Goal: Task Accomplishment & Management: Manage account settings

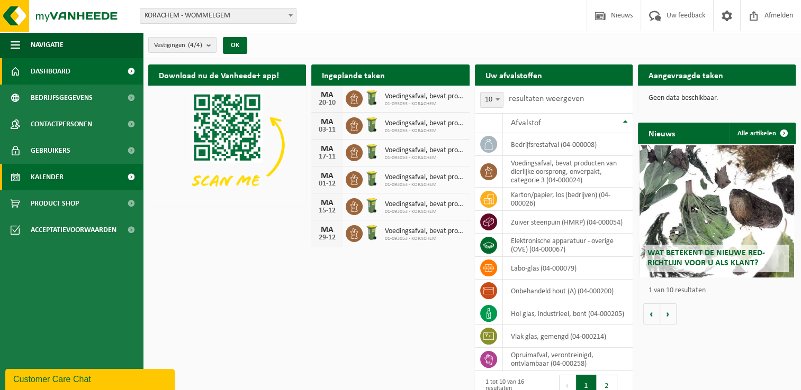
click at [51, 172] on span "Kalender" at bounding box center [47, 177] width 33 height 26
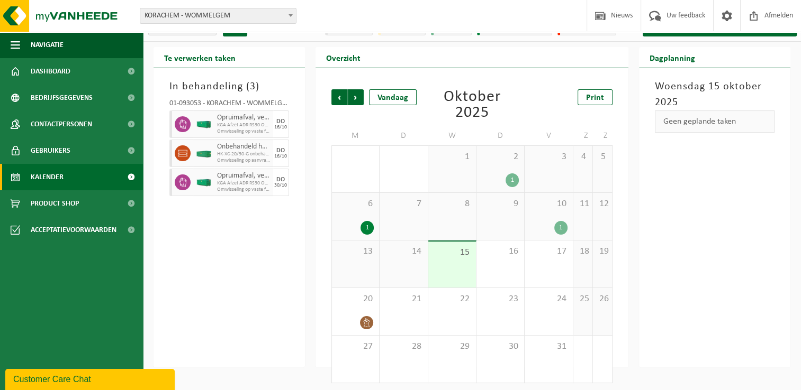
scroll to position [20, 0]
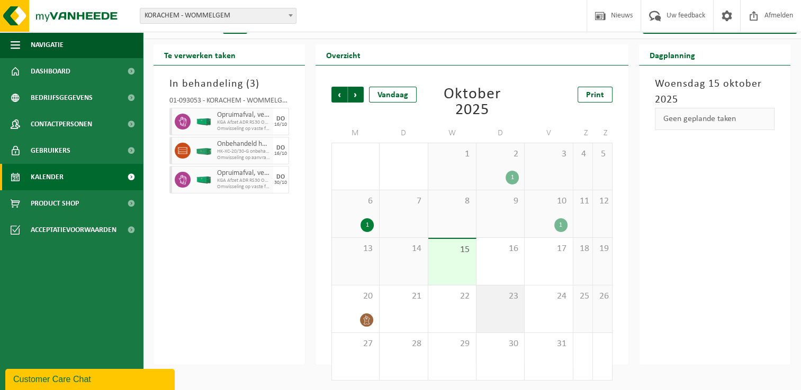
click at [514, 312] on div "23" at bounding box center [500, 309] width 48 height 47
click at [510, 308] on div "23" at bounding box center [500, 309] width 48 height 47
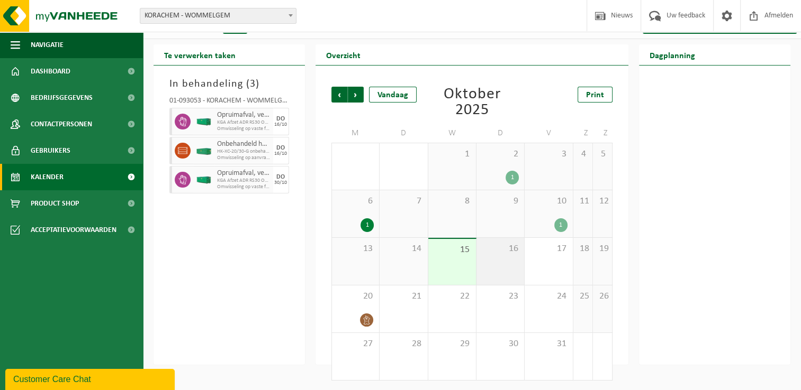
click at [499, 261] on div "16" at bounding box center [500, 261] width 48 height 47
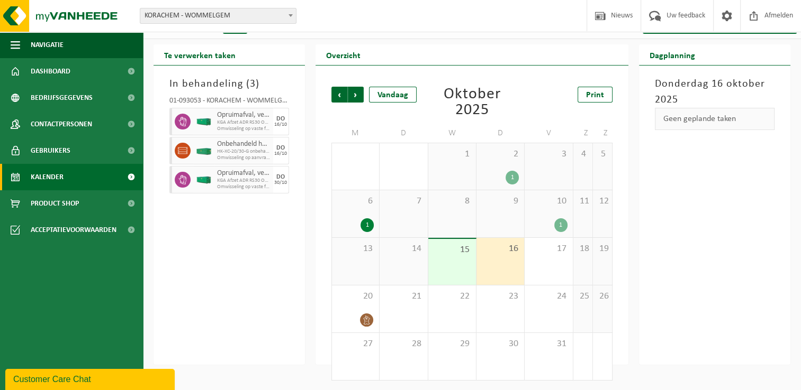
click at [505, 258] on div "16" at bounding box center [500, 261] width 48 height 47
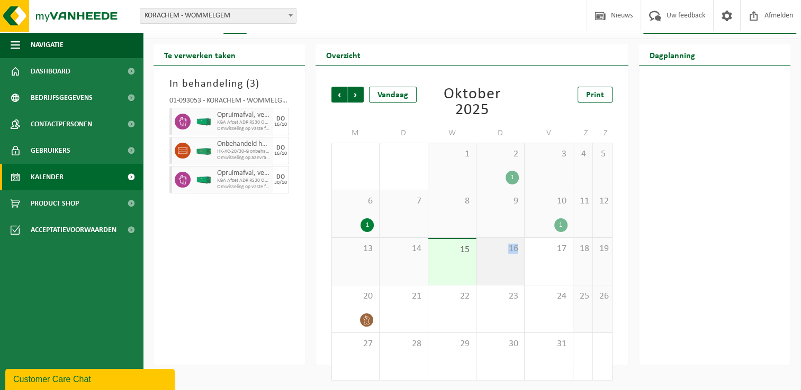
click at [505, 258] on div "16" at bounding box center [500, 261] width 48 height 47
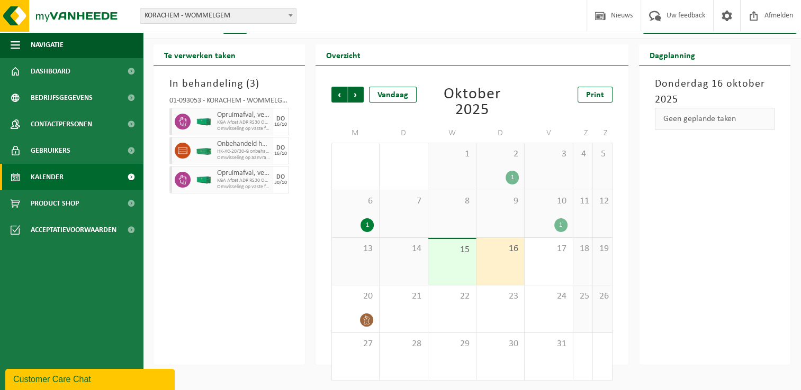
drag, startPoint x: 505, startPoint y: 258, endPoint x: 714, endPoint y: 118, distance: 252.1
click at [714, 118] on div "Geen geplande taken" at bounding box center [714, 119] width 120 height 22
click at [684, 62] on h2 "Dagplanning" at bounding box center [672, 54] width 67 height 21
click at [501, 262] on div "16" at bounding box center [500, 261] width 48 height 47
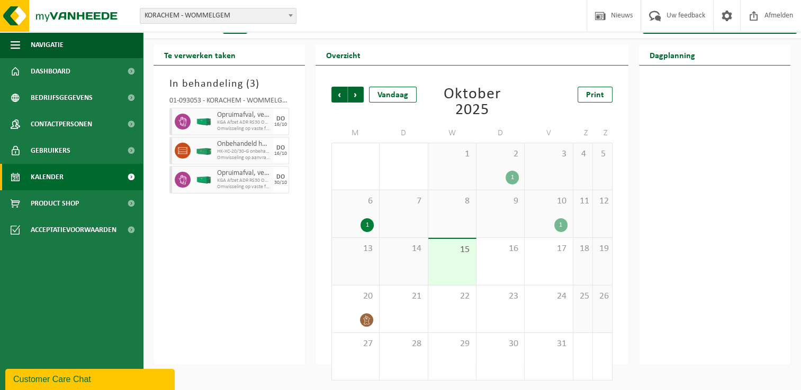
click at [252, 123] on span "KGA Afzet ADR RS30 Opruimafval" at bounding box center [243, 123] width 53 height 6
click at [237, 144] on span "Onbehandeld hout (A)" at bounding box center [243, 144] width 53 height 8
click at [241, 179] on span "KGA Afzet ADR RS30 Opruimafval" at bounding box center [236, 181] width 38 height 6
click at [510, 357] on div "30" at bounding box center [500, 356] width 48 height 47
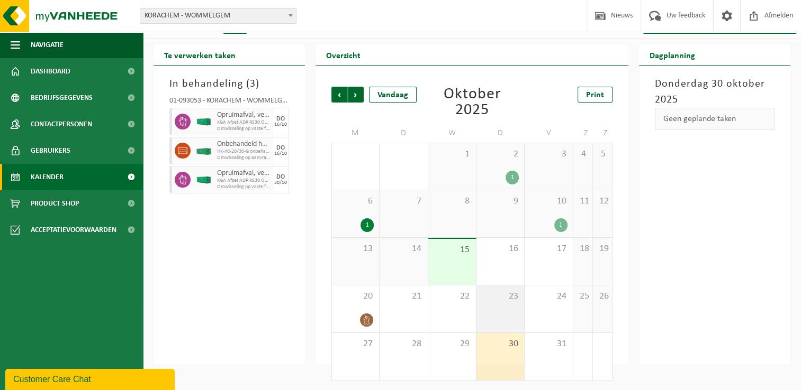
click at [506, 305] on div "23" at bounding box center [500, 309] width 48 height 47
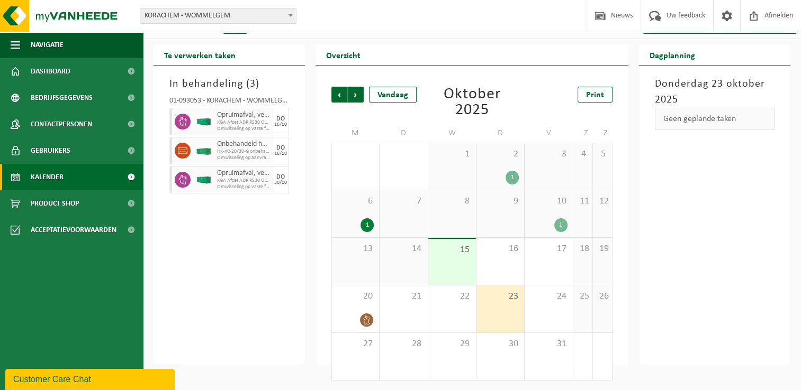
click at [506, 305] on div "23" at bounding box center [500, 309] width 48 height 47
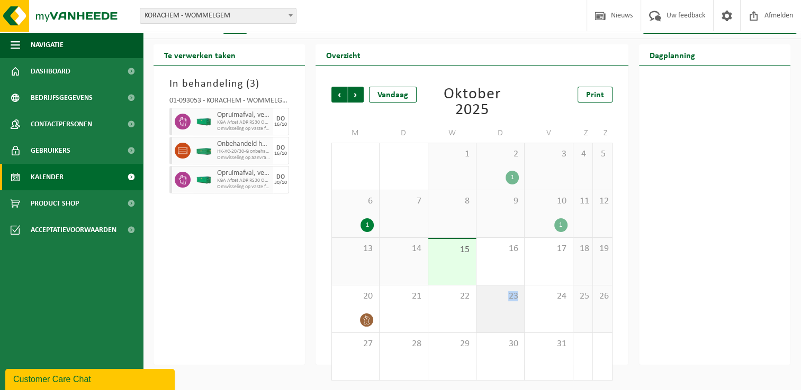
click at [506, 305] on div "23" at bounding box center [500, 309] width 48 height 47
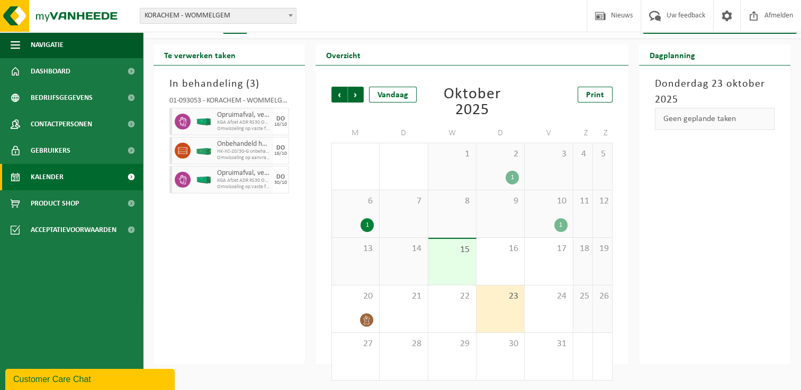
click at [703, 124] on div "Geen geplande taken" at bounding box center [714, 119] width 120 height 22
click at [692, 114] on div "Geen geplande taken" at bounding box center [714, 119] width 120 height 22
click at [38, 99] on span "Bedrijfsgegevens" at bounding box center [62, 98] width 62 height 26
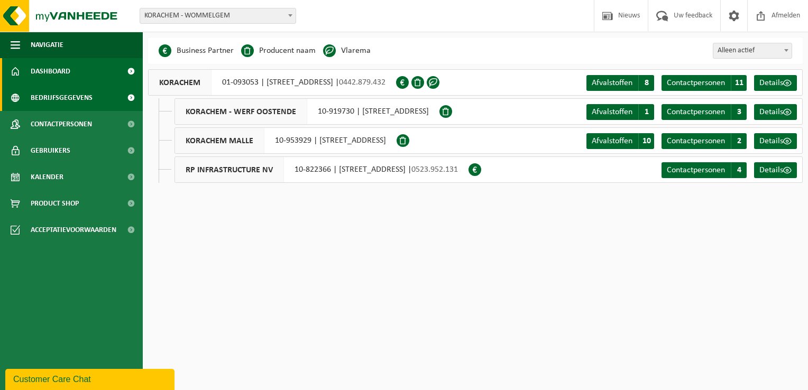
click at [48, 75] on span "Dashboard" at bounding box center [51, 71] width 40 height 26
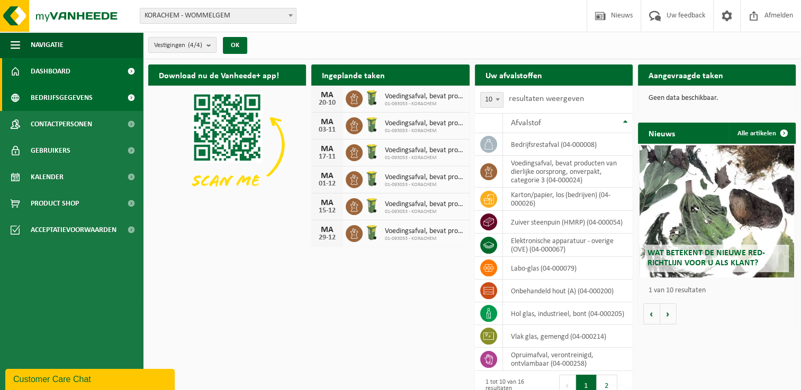
click at [58, 96] on span "Bedrijfsgegevens" at bounding box center [62, 98] width 62 height 26
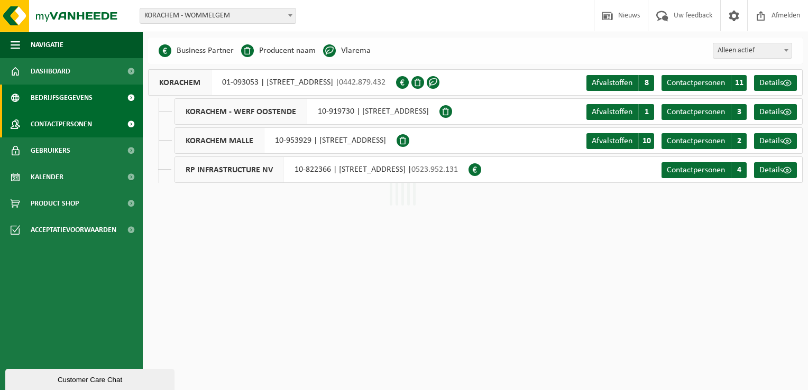
click at [57, 124] on span "Contactpersonen" at bounding box center [61, 124] width 61 height 26
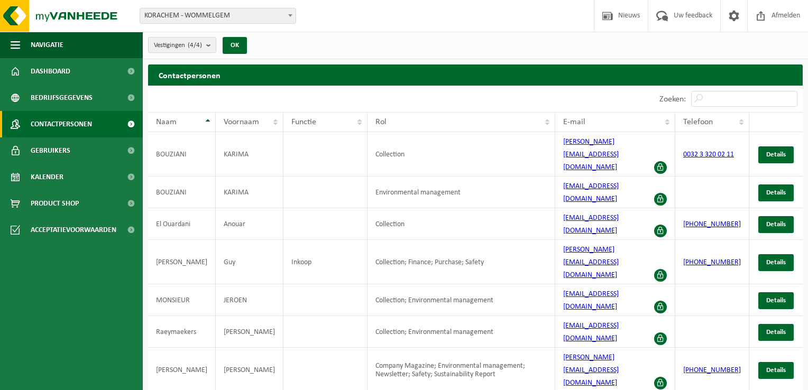
click at [56, 147] on span "Gebruikers" at bounding box center [51, 151] width 40 height 26
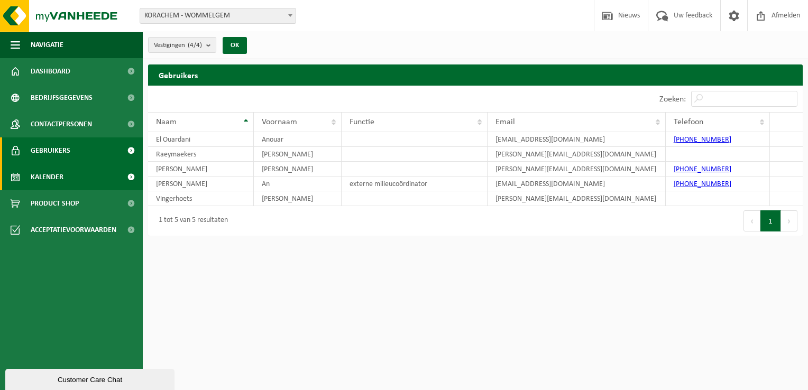
click at [56, 176] on span "Kalender" at bounding box center [47, 177] width 33 height 26
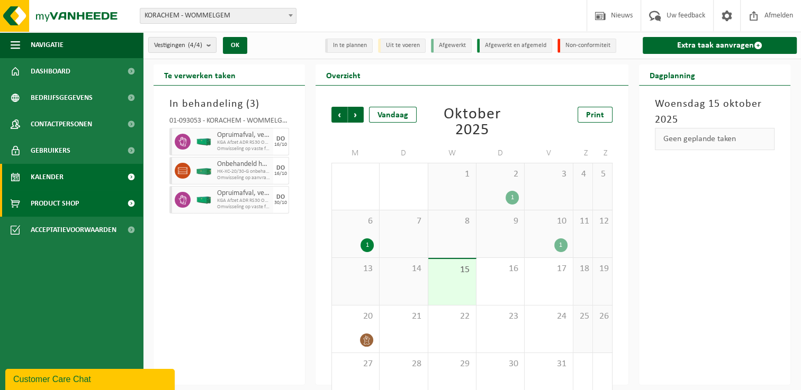
click at [57, 198] on span "Product Shop" at bounding box center [55, 203] width 48 height 26
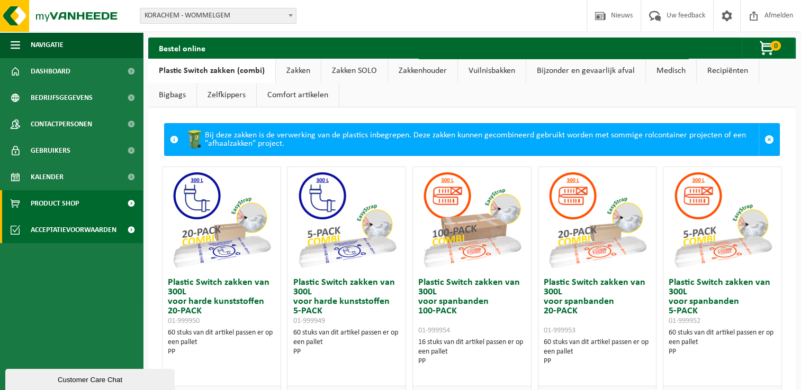
click at [57, 230] on span "Acceptatievoorwaarden" at bounding box center [74, 230] width 86 height 26
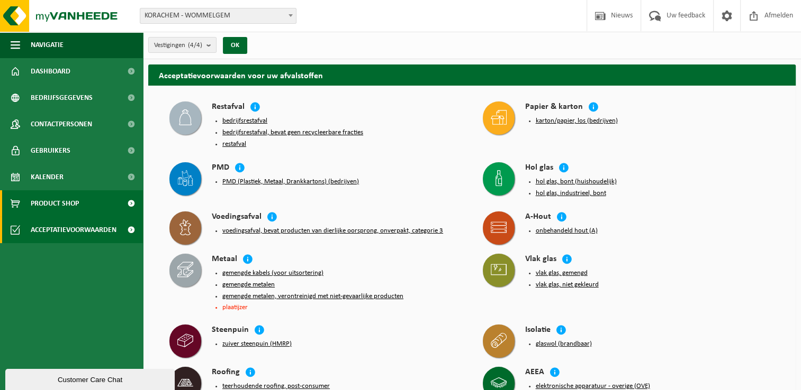
click at [32, 203] on span "Product Shop" at bounding box center [55, 203] width 48 height 26
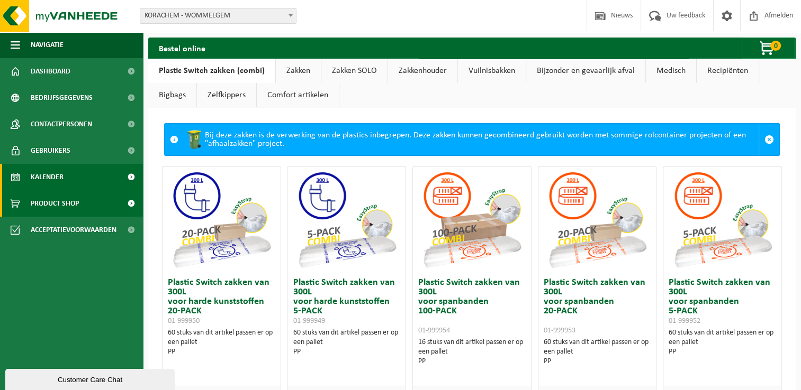
click at [36, 181] on span "Kalender" at bounding box center [47, 177] width 33 height 26
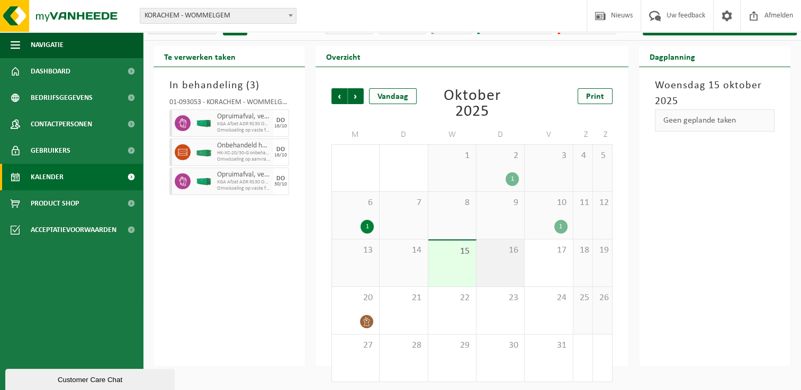
scroll to position [20, 0]
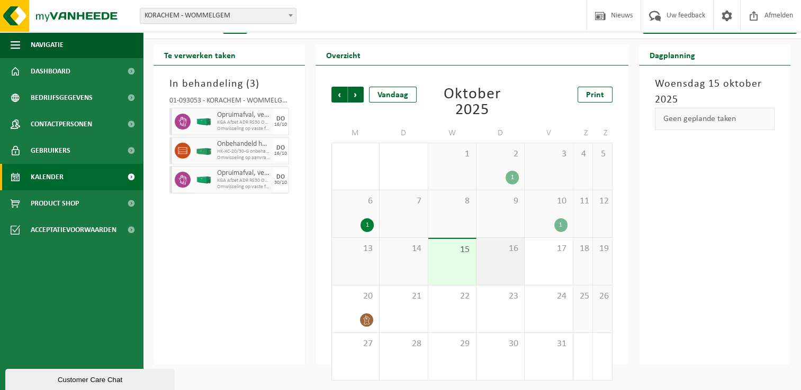
click at [501, 253] on span "16" at bounding box center [499, 249] width 37 height 12
click at [726, 120] on div "Geen geplande taken" at bounding box center [714, 119] width 120 height 22
click at [604, 93] on link "Print" at bounding box center [594, 95] width 35 height 16
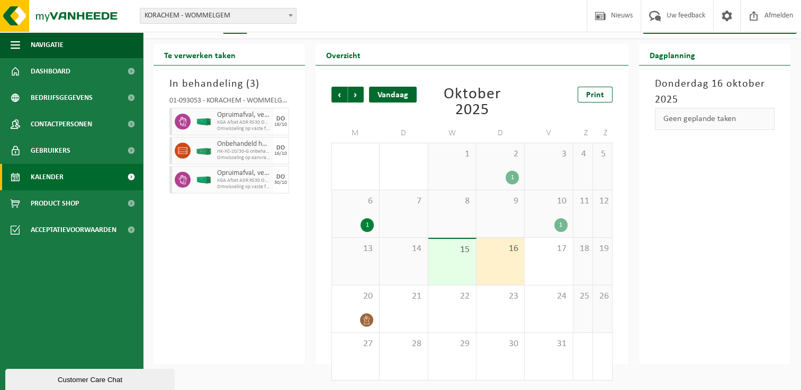
click at [381, 94] on div "Vandaag" at bounding box center [393, 95] width 48 height 16
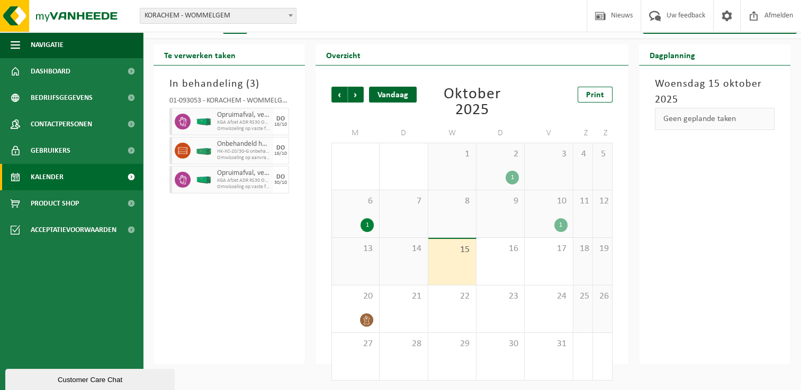
click at [381, 94] on div "Vandaag" at bounding box center [393, 95] width 48 height 16
click at [714, 94] on h3 "Woensdag 15 oktober 2025" at bounding box center [714, 92] width 120 height 32
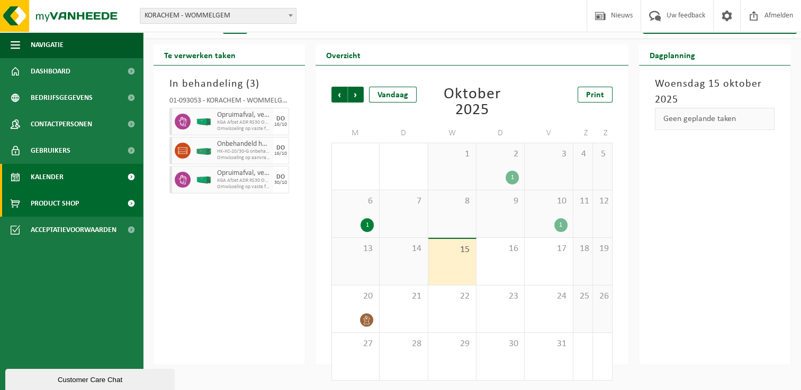
click at [55, 204] on span "Product Shop" at bounding box center [55, 203] width 48 height 26
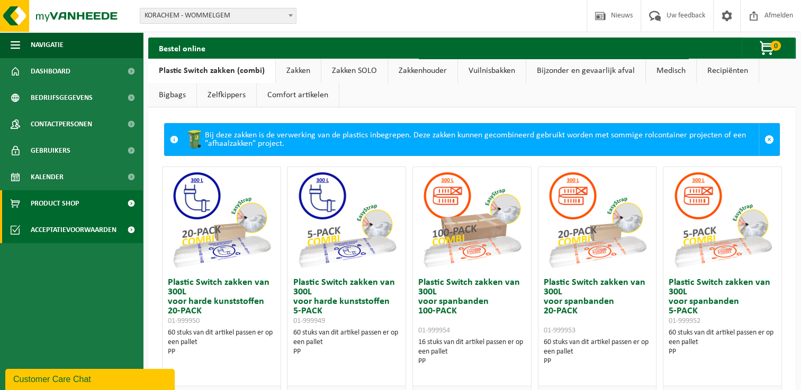
click at [59, 229] on span "Acceptatievoorwaarden" at bounding box center [74, 230] width 86 height 26
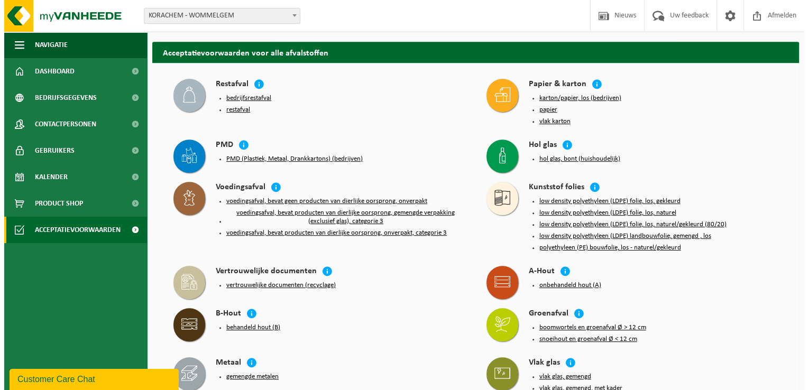
scroll to position [423, 0]
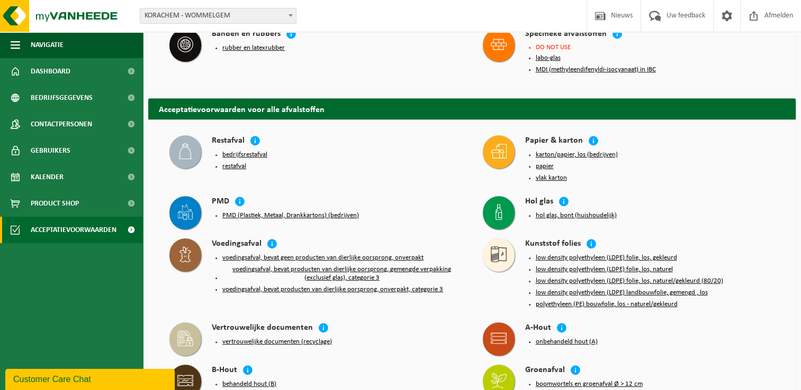
click at [248, 151] on button "bedrijfsrestafval" at bounding box center [244, 155] width 45 height 8
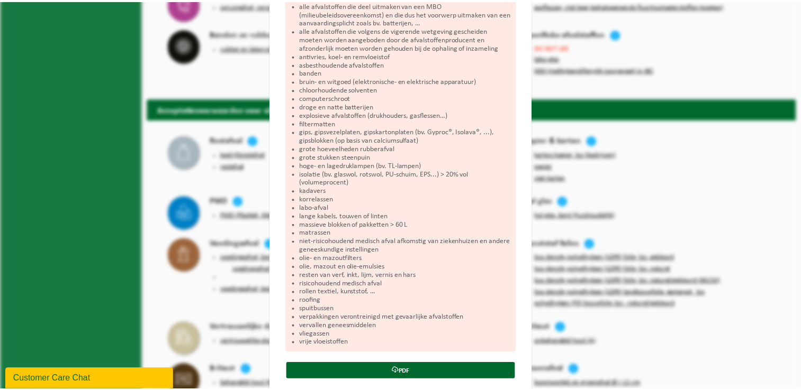
scroll to position [247, 0]
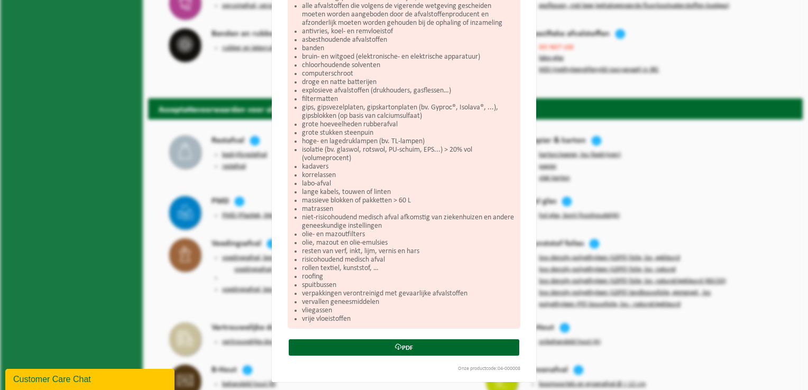
click at [221, 193] on div "Bedrijfsrestafval Sluiten Acceptatievoorwaarden voor bedrijfsrestafval Wat hoor…" at bounding box center [404, 195] width 808 height 390
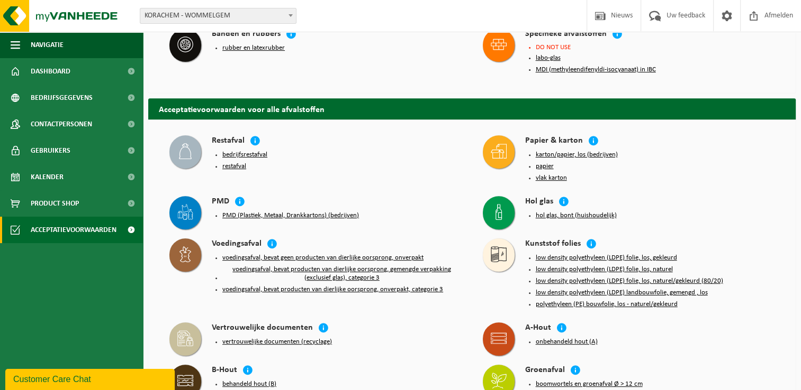
click at [229, 162] on button "restafval" at bounding box center [234, 166] width 24 height 8
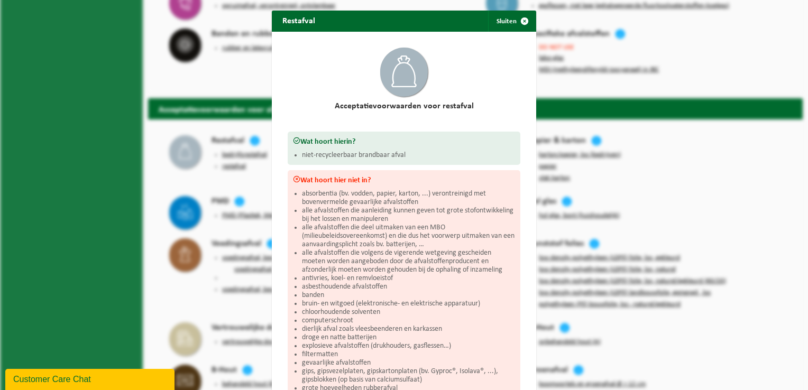
click at [229, 158] on div "Restafval Sluiten Acceptatievoorwaarden voor restafval Wat hoort hierin? niet-r…" at bounding box center [404, 195] width 808 height 390
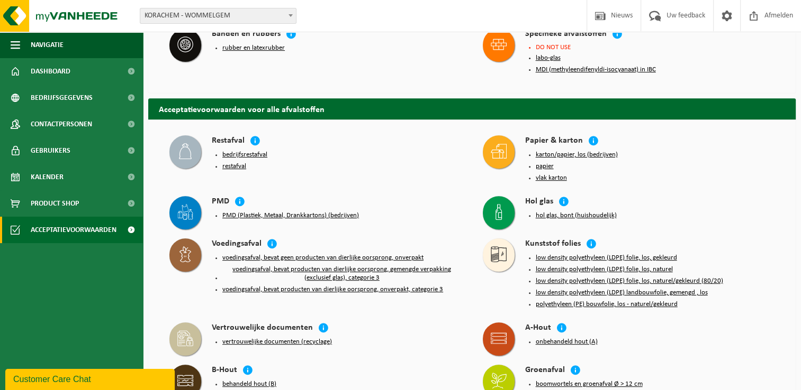
click at [180, 145] on icon at bounding box center [185, 151] width 16 height 16
click at [180, 145] on icon at bounding box center [185, 151] width 13 height 16
click at [181, 145] on icon at bounding box center [185, 151] width 16 height 16
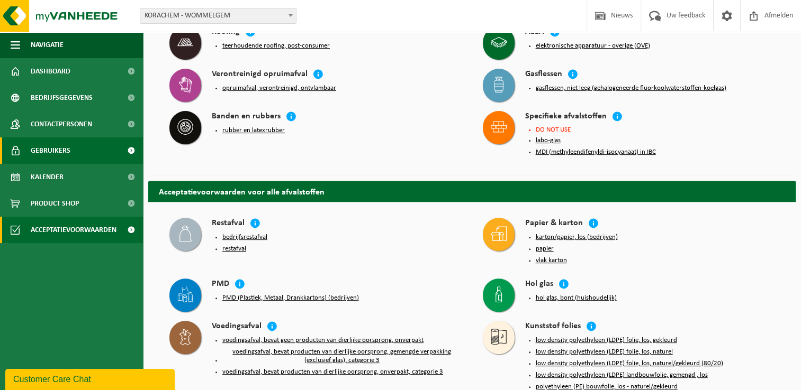
scroll to position [370, 0]
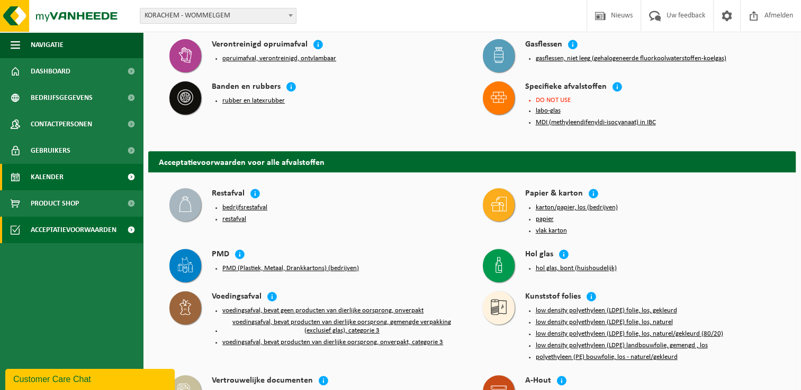
click at [44, 183] on span "Kalender" at bounding box center [47, 177] width 33 height 26
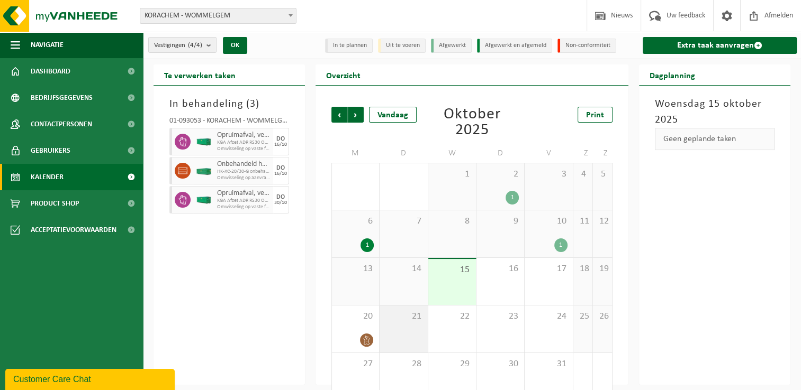
click at [410, 335] on div "21" at bounding box center [403, 329] width 48 height 47
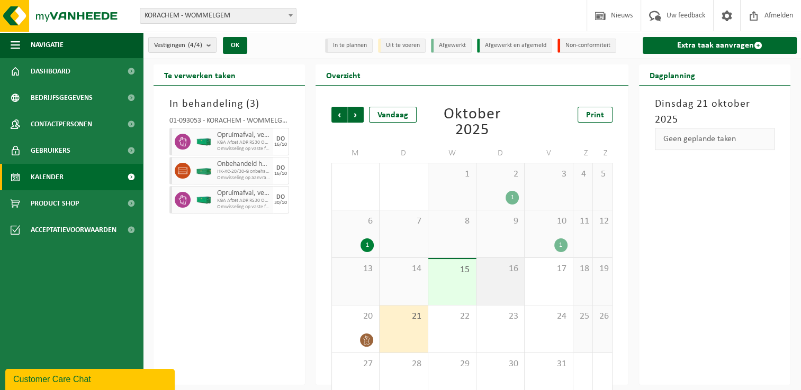
click at [512, 282] on div "16" at bounding box center [500, 281] width 48 height 47
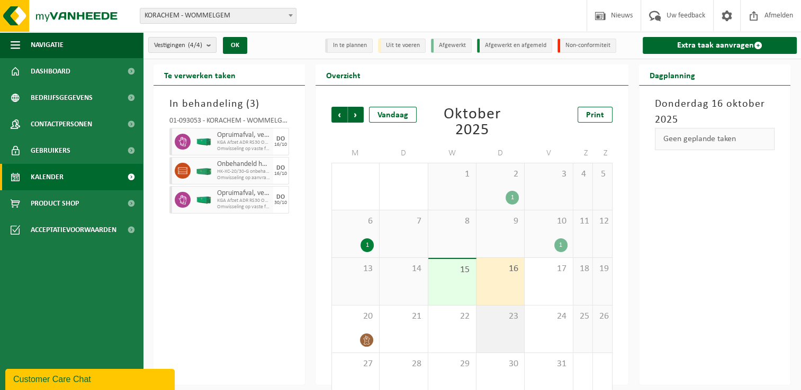
click at [519, 334] on div "23" at bounding box center [500, 329] width 48 height 47
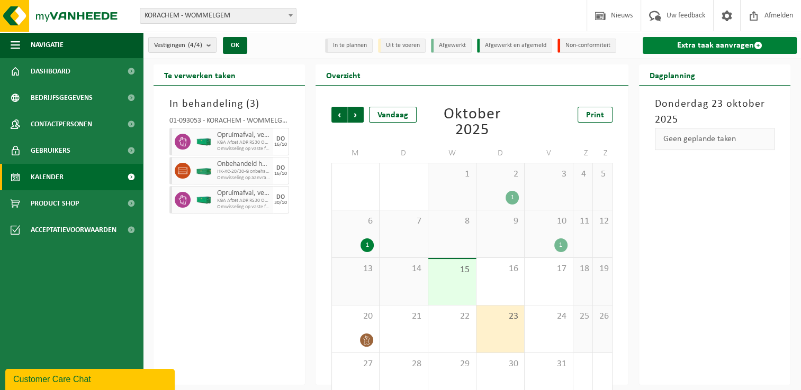
click at [747, 43] on link "Extra taak aanvragen" at bounding box center [719, 45] width 154 height 17
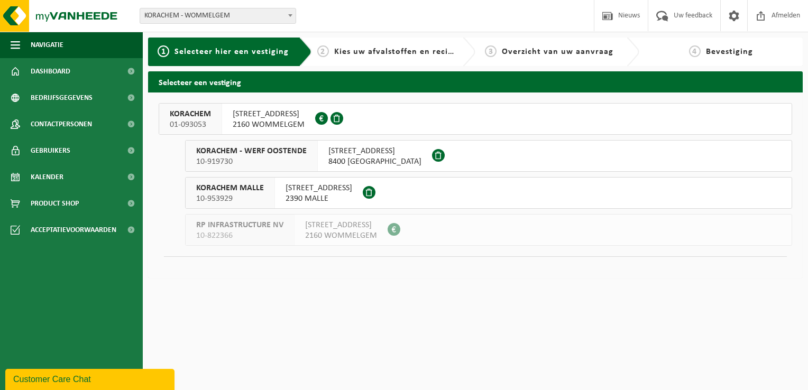
click at [259, 120] on span "2160 WOMMELGEM" at bounding box center [269, 125] width 72 height 11
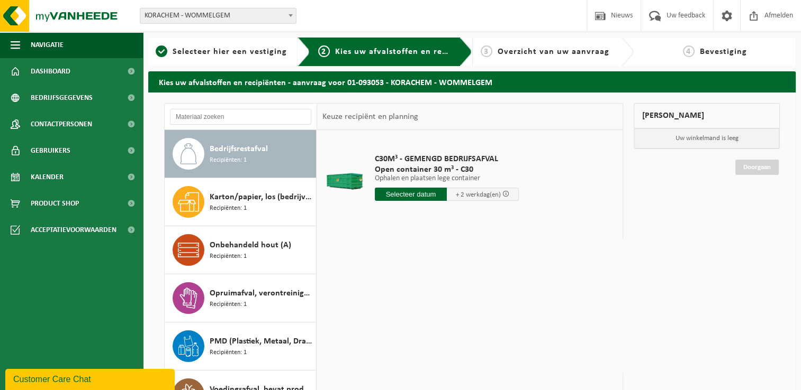
click at [237, 161] on span "Recipiënten: 1" at bounding box center [228, 161] width 37 height 10
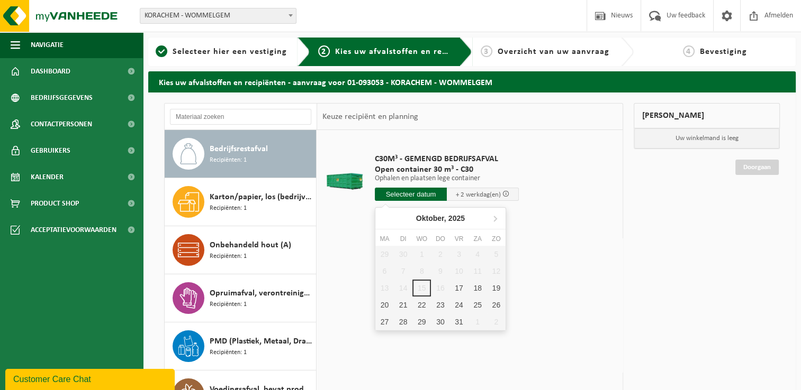
click at [397, 194] on input "text" at bounding box center [411, 194] width 72 height 13
click at [423, 306] on div "22" at bounding box center [421, 305] width 19 height 17
type input "Van 2025-10-22"
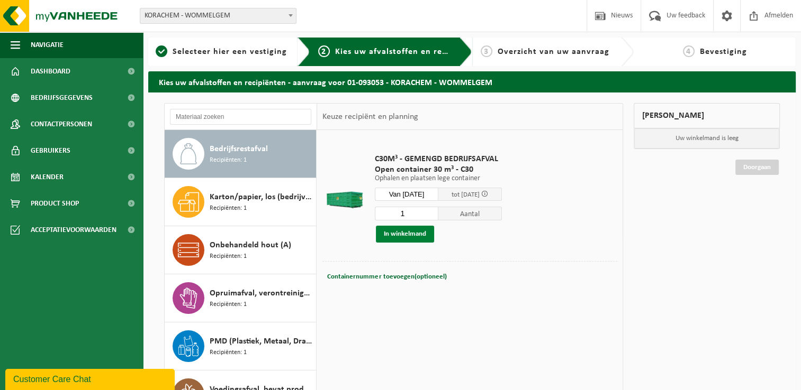
click at [408, 233] on button "In winkelmand" at bounding box center [405, 234] width 58 height 17
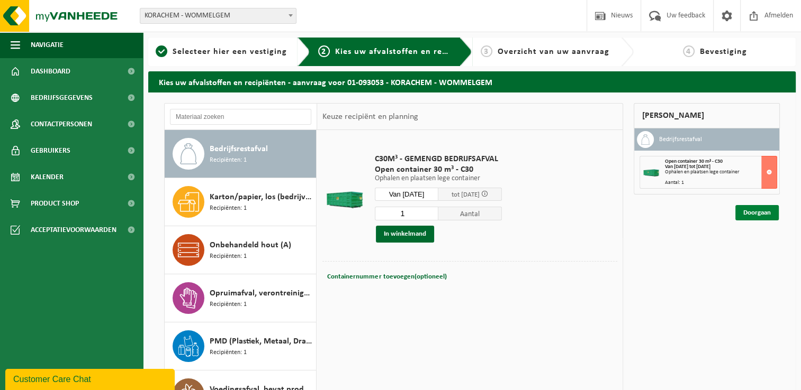
click at [766, 210] on link "Doorgaan" at bounding box center [756, 212] width 43 height 15
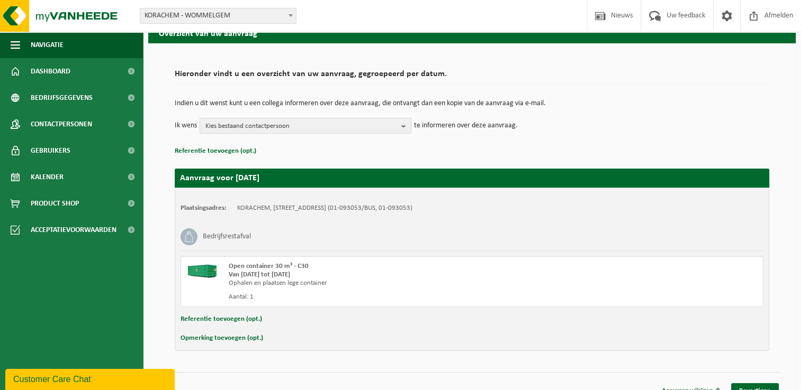
scroll to position [62, 0]
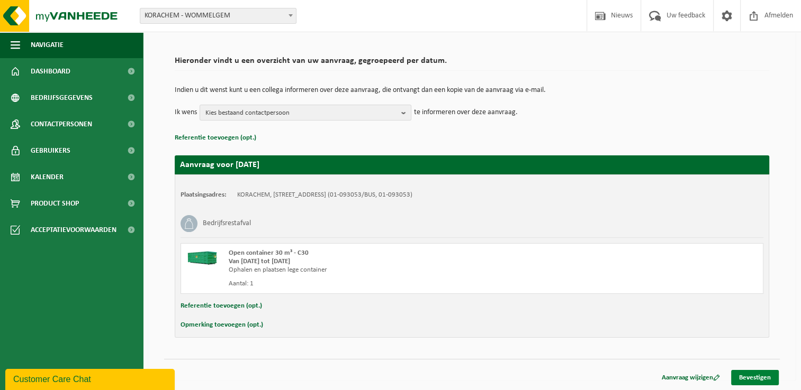
click at [763, 374] on link "Bevestigen" at bounding box center [755, 377] width 48 height 15
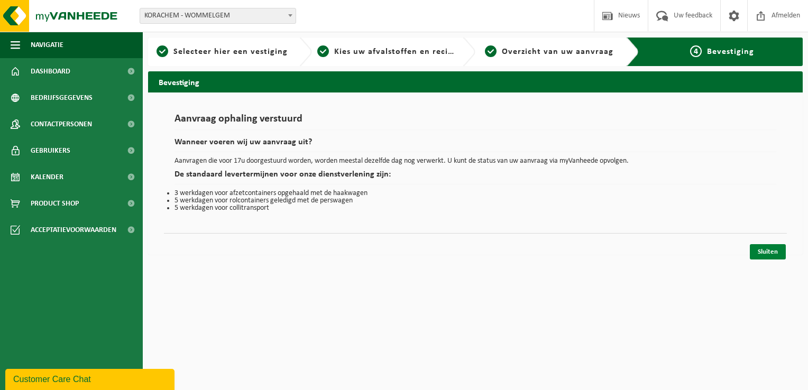
click at [769, 253] on link "Sluiten" at bounding box center [768, 251] width 36 height 15
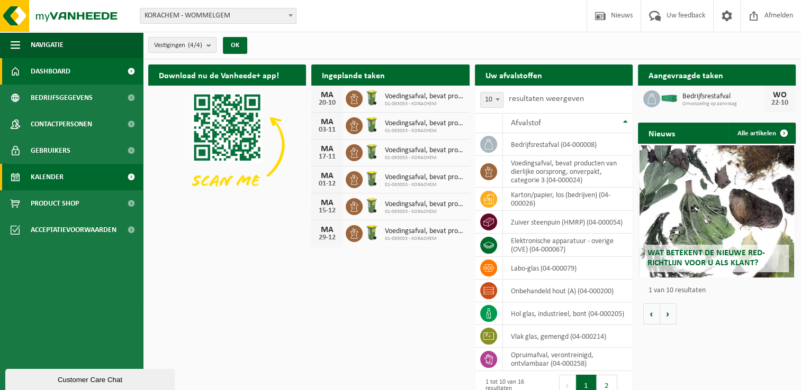
click at [38, 178] on span "Kalender" at bounding box center [47, 177] width 33 height 26
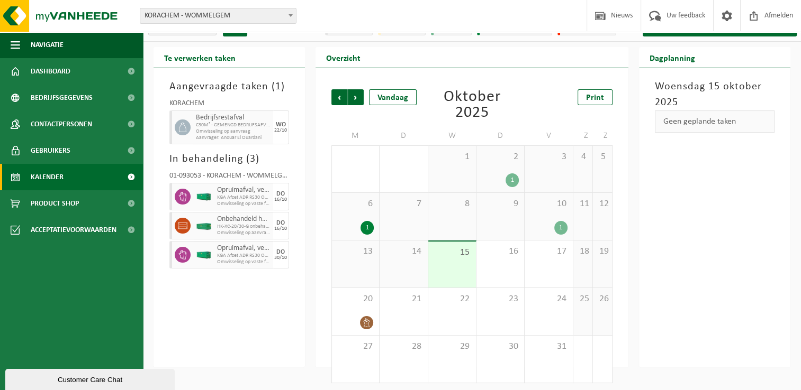
scroll to position [20, 0]
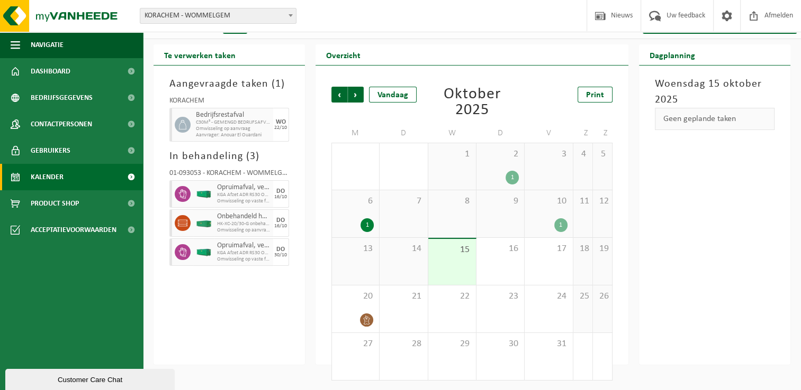
click at [254, 128] on span "Omwisseling op aanvraag" at bounding box center [233, 129] width 75 height 6
click at [462, 302] on span "22" at bounding box center [451, 297] width 37 height 12
click at [491, 304] on div "23" at bounding box center [500, 309] width 48 height 47
click at [459, 304] on div "22" at bounding box center [452, 309] width 48 height 47
click at [47, 178] on span "Kalender" at bounding box center [47, 177] width 33 height 26
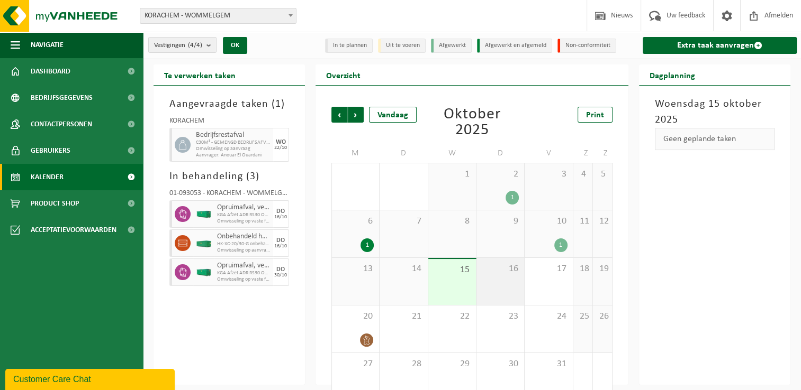
click at [506, 280] on div "16" at bounding box center [500, 281] width 48 height 47
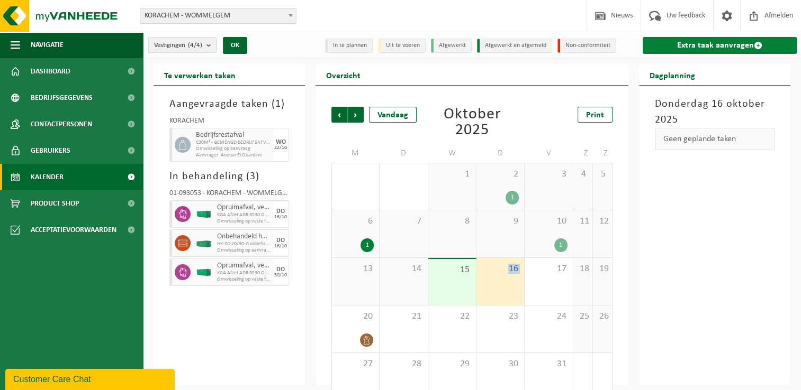
click at [690, 43] on link "Extra taak aanvragen" at bounding box center [719, 45] width 154 height 17
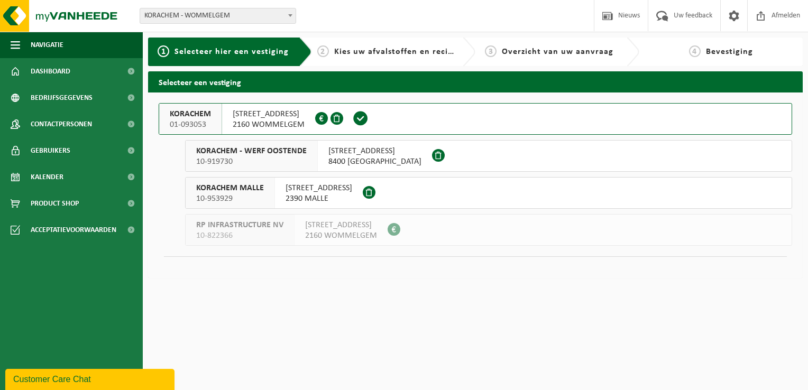
click at [274, 117] on span "GULKENRODESTRAAT 3" at bounding box center [269, 114] width 72 height 11
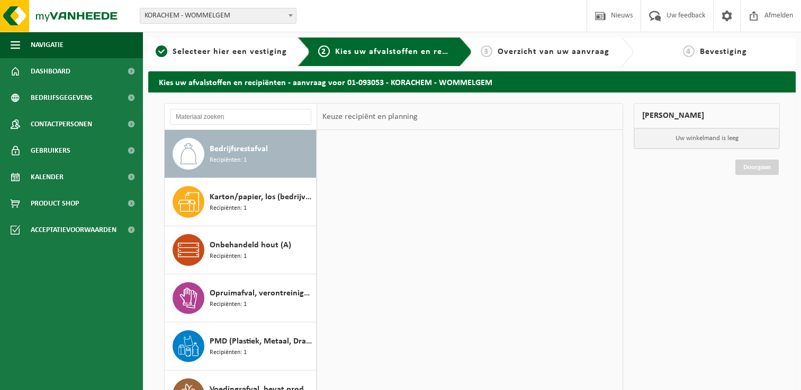
click at [188, 118] on input "text" at bounding box center [240, 117] width 141 height 16
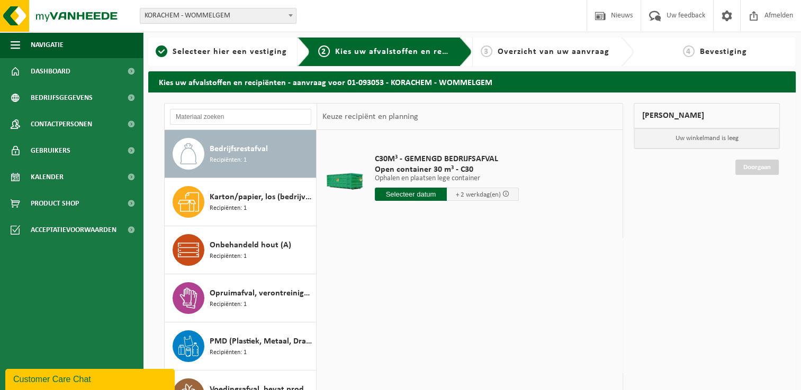
click at [182, 143] on icon at bounding box center [188, 153] width 21 height 21
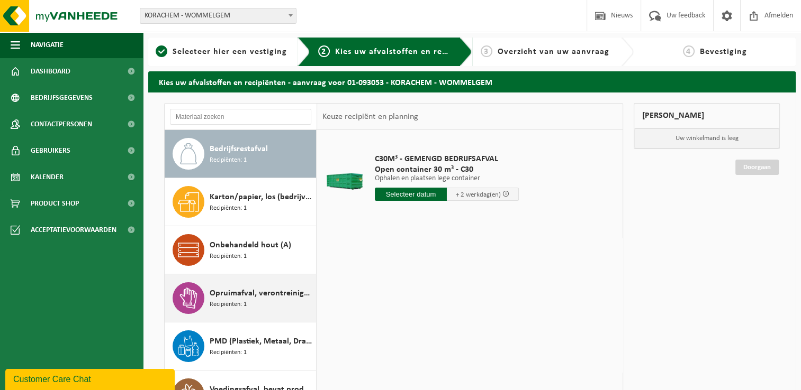
click at [226, 302] on span "Recipiënten: 1" at bounding box center [228, 305] width 37 height 10
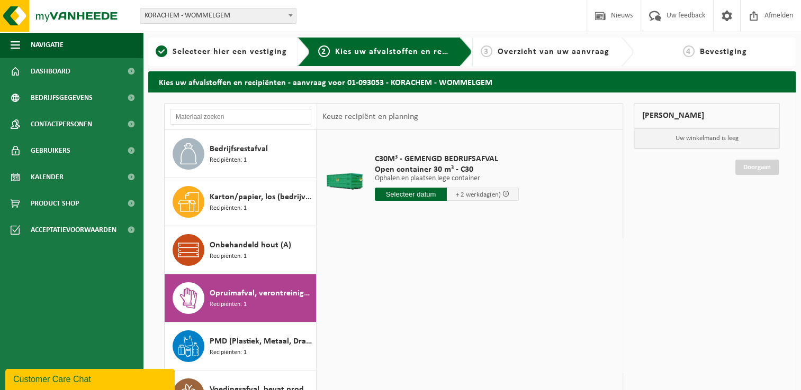
scroll to position [18, 0]
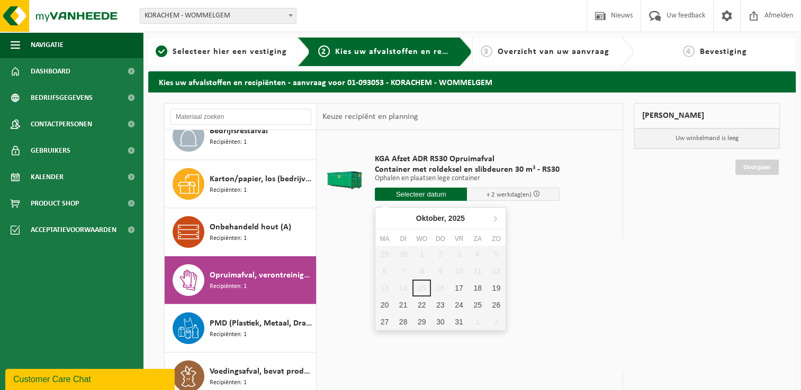
click at [405, 194] on input "text" at bounding box center [421, 194] width 93 height 13
click at [423, 306] on div "22" at bounding box center [421, 305] width 19 height 17
type input "Van 2025-10-22"
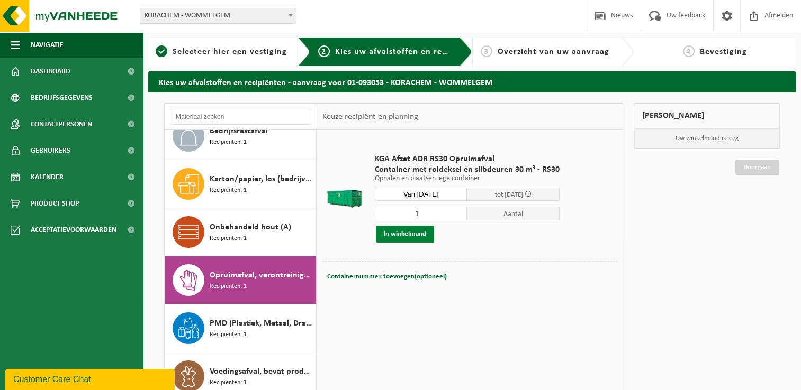
click at [415, 232] on button "In winkelmand" at bounding box center [405, 234] width 58 height 17
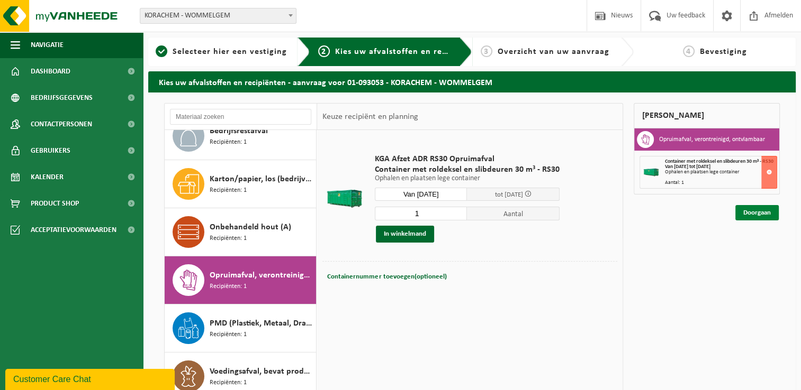
click at [763, 221] on link "Doorgaan" at bounding box center [756, 212] width 43 height 15
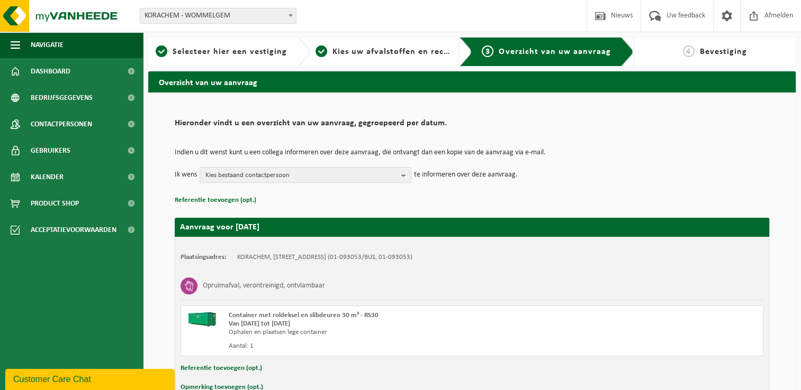
click at [521, 58] on div "3 Overzicht van uw aanvraag" at bounding box center [546, 52] width 133 height 13
click at [374, 60] on div "2 Kies uw afvalstoffen en recipiënten" at bounding box center [391, 52] width 162 height 29
click at [548, 50] on span "Overzicht van uw aanvraag" at bounding box center [554, 52] width 112 height 8
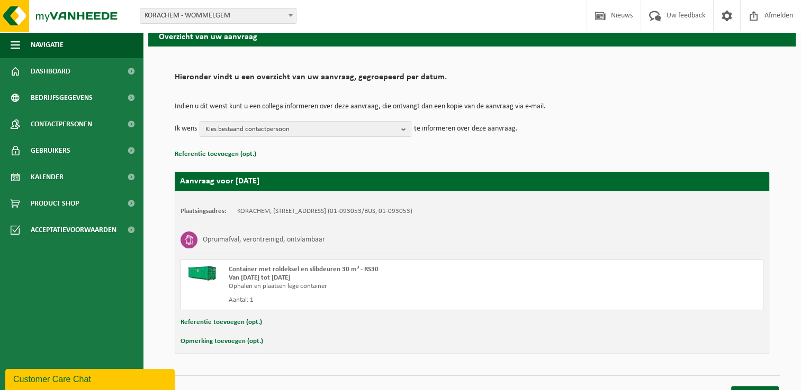
scroll to position [62, 0]
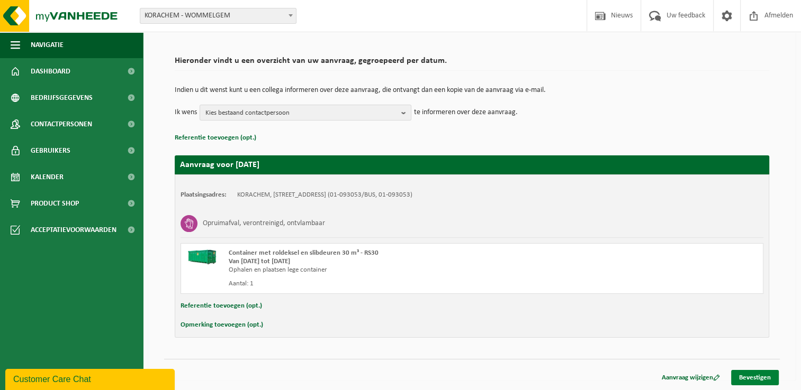
click at [751, 380] on link "Bevestigen" at bounding box center [755, 377] width 48 height 15
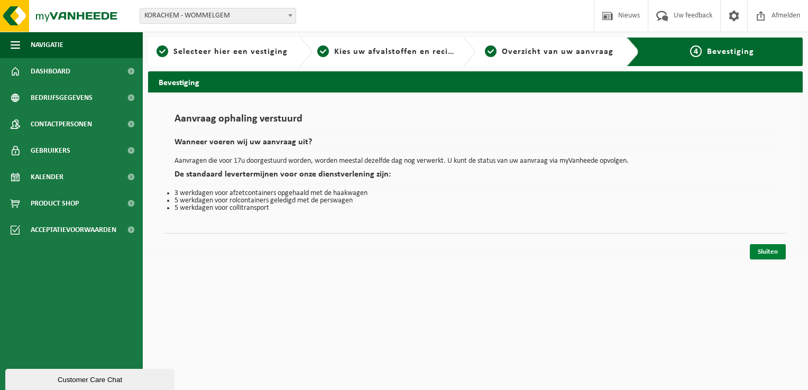
click at [770, 254] on link "Sluiten" at bounding box center [768, 251] width 36 height 15
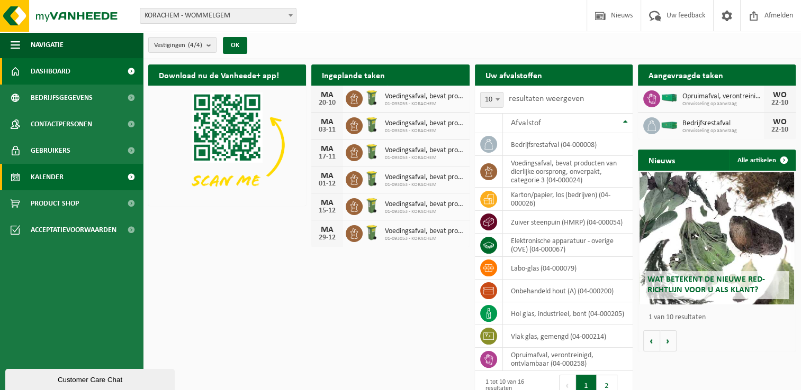
click at [32, 181] on span "Kalender" at bounding box center [47, 177] width 33 height 26
